Goal: Task Accomplishment & Management: Use online tool/utility

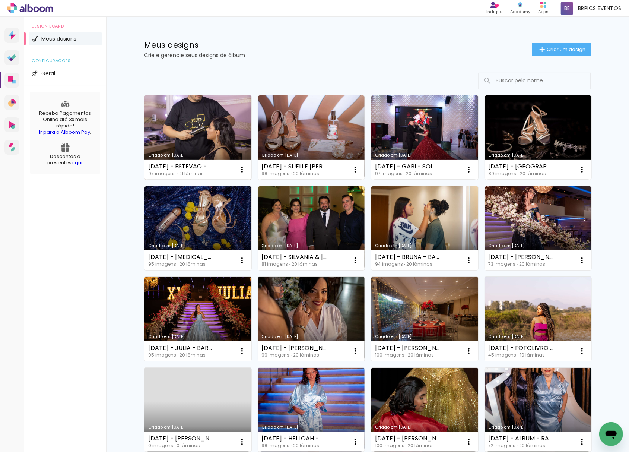
click at [221, 133] on link "Criado em [DATE]" at bounding box center [198, 137] width 107 height 84
click at [200, 142] on link "Criado em [DATE]" at bounding box center [198, 137] width 107 height 84
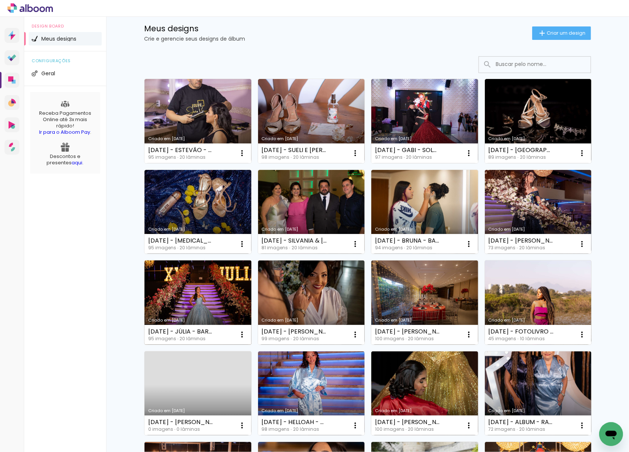
scroll to position [50, 0]
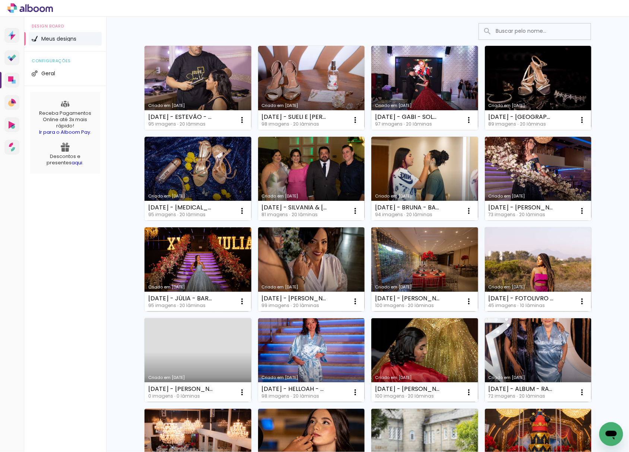
click at [187, 348] on link "Criado em [DATE]" at bounding box center [198, 360] width 107 height 84
